Goal: Contribute content

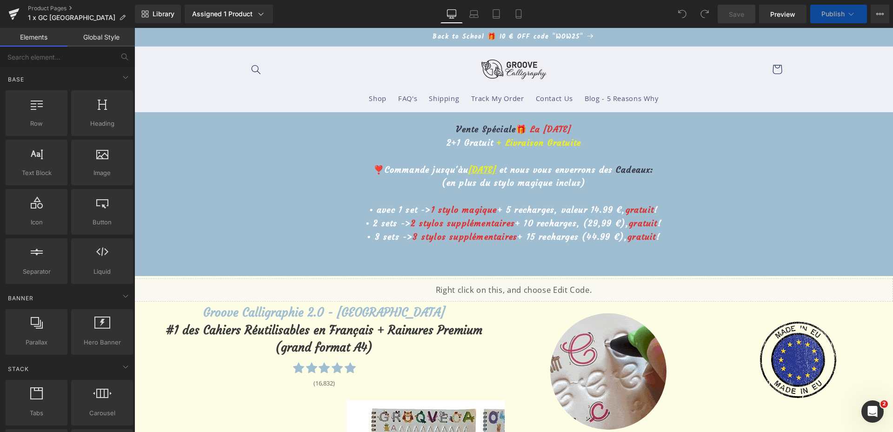
click at [466, 175] on p "❣️Commande jusqu'àu 13 octobre et nous vous enverrons des Cadeaux :" at bounding box center [514, 169] width 756 height 13
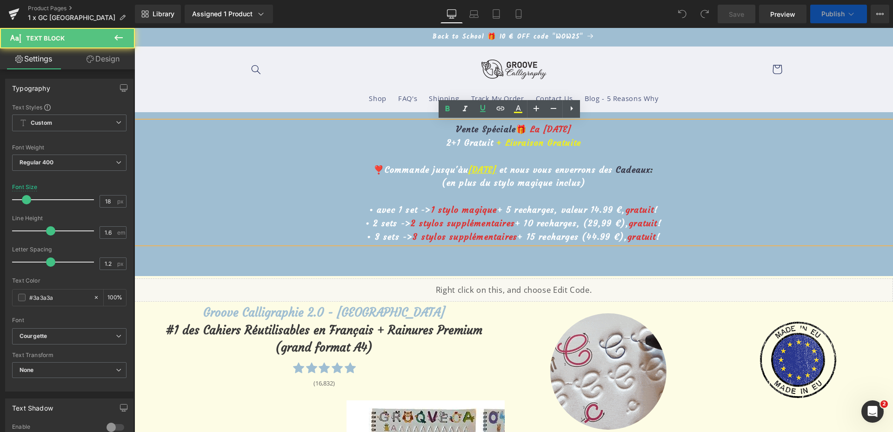
click at [468, 170] on u "13 octobre" at bounding box center [482, 169] width 28 height 11
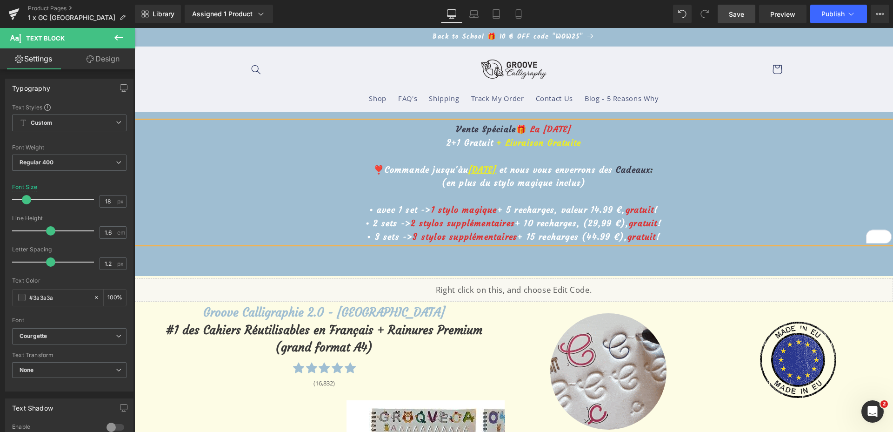
click at [743, 17] on span "Save" at bounding box center [736, 14] width 15 height 10
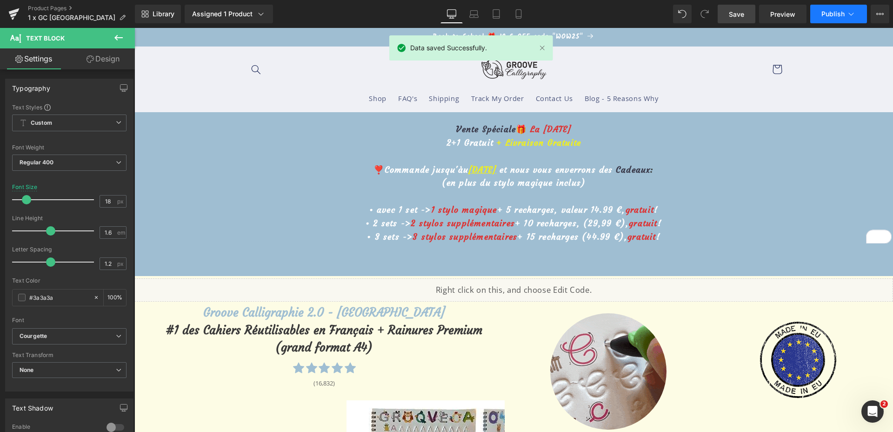
click at [823, 8] on button "Publish" at bounding box center [838, 14] width 57 height 19
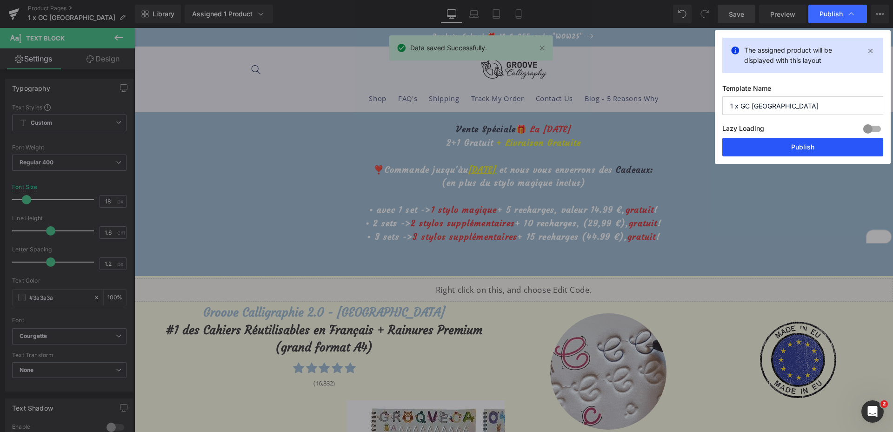
click at [813, 138] on button "Publish" at bounding box center [802, 147] width 161 height 19
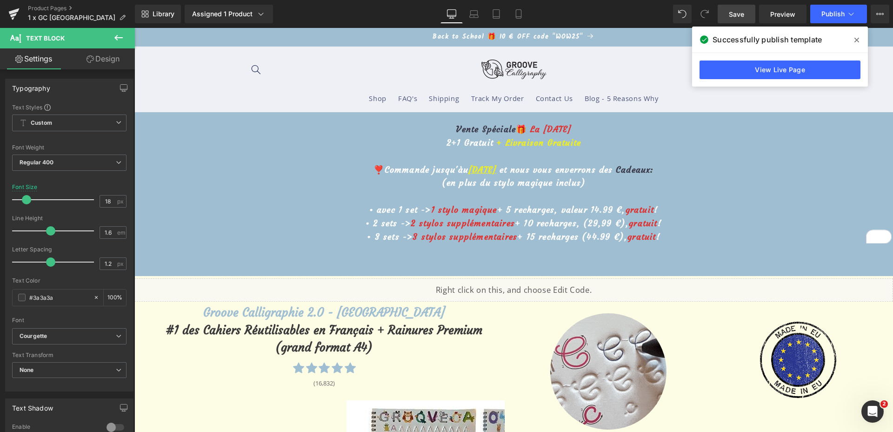
click at [50, 3] on div "Product Pages 1 x GC France" at bounding box center [67, 14] width 135 height 28
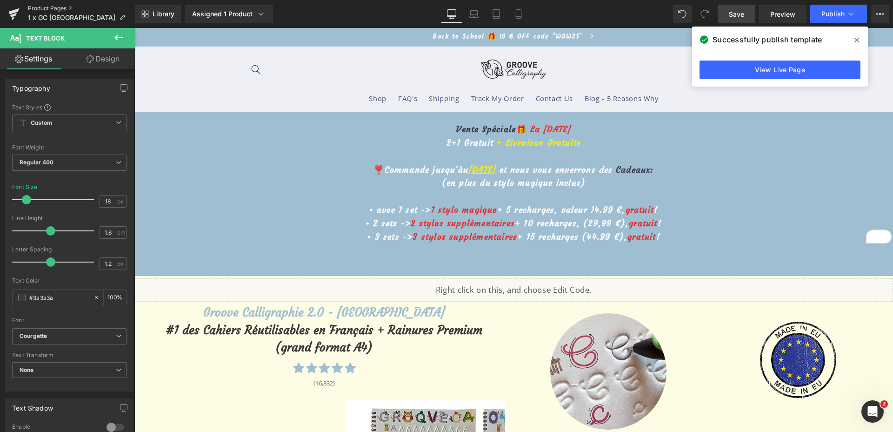
click at [50, 6] on link "Product Pages" at bounding box center [81, 8] width 107 height 7
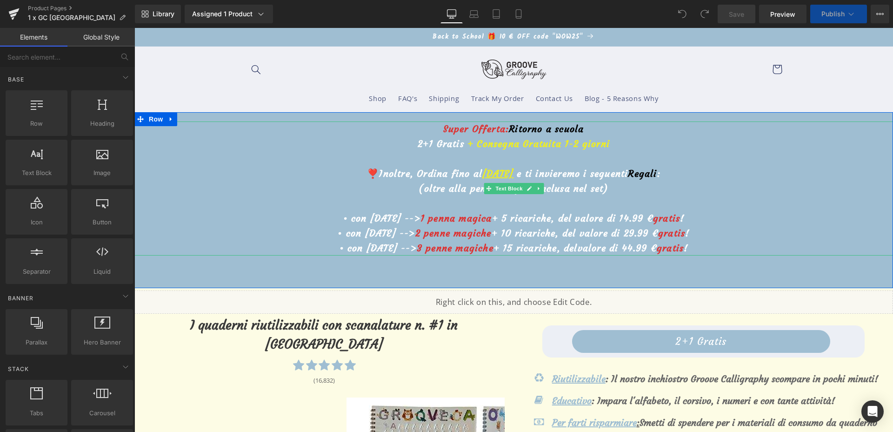
click at [482, 170] on u "[DATE]" at bounding box center [497, 173] width 31 height 12
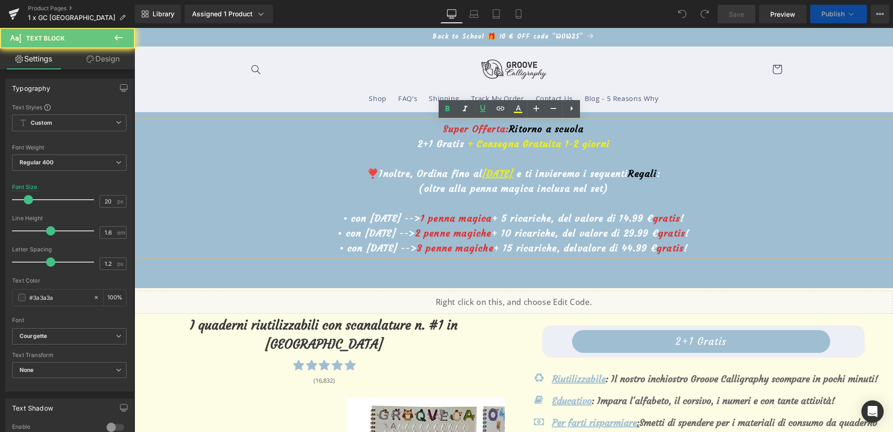
click at [482, 170] on u "[DATE]" at bounding box center [497, 173] width 31 height 12
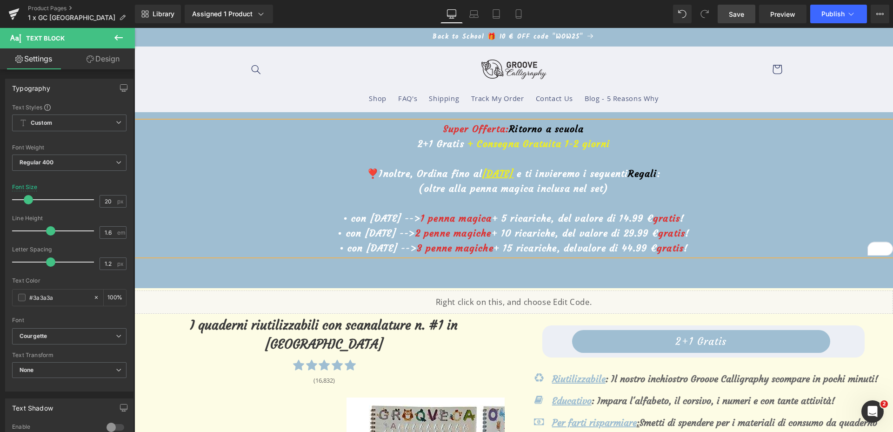
click at [747, 12] on link "Save" at bounding box center [737, 14] width 38 height 19
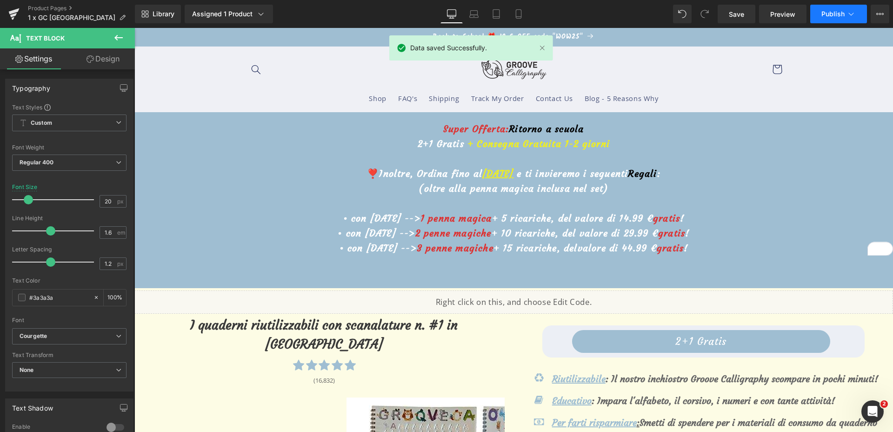
click at [826, 18] on button "Publish" at bounding box center [838, 14] width 57 height 19
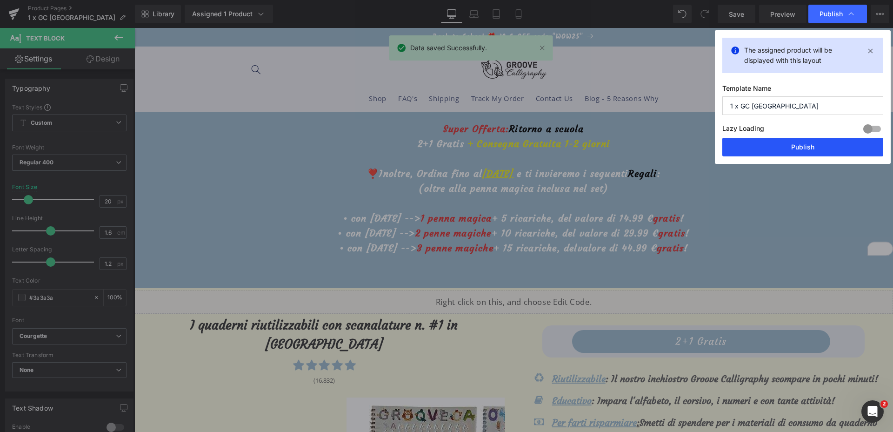
drag, startPoint x: 773, startPoint y: 147, endPoint x: 617, endPoint y: 110, distance: 159.8
click at [773, 147] on button "Publish" at bounding box center [802, 147] width 161 height 19
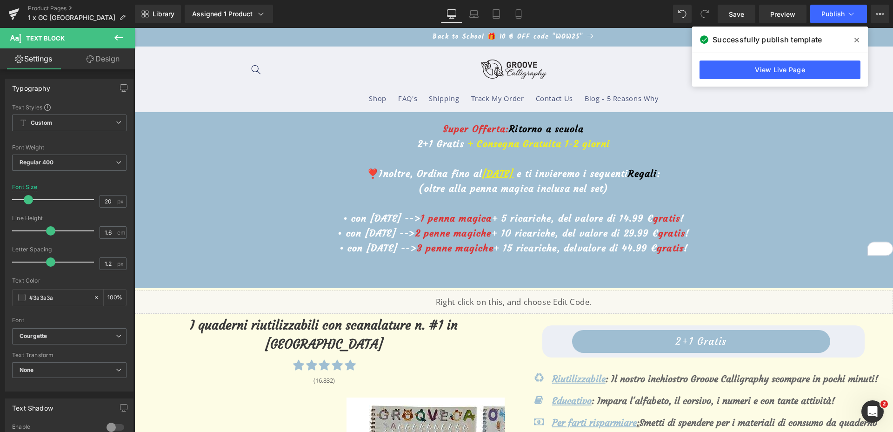
click at [45, 3] on div "Product Pages 1 x GC [GEOGRAPHIC_DATA]" at bounding box center [67, 14] width 135 height 28
click at [45, 7] on link "Product Pages" at bounding box center [81, 8] width 107 height 7
